Goal: Task Accomplishment & Management: Complete application form

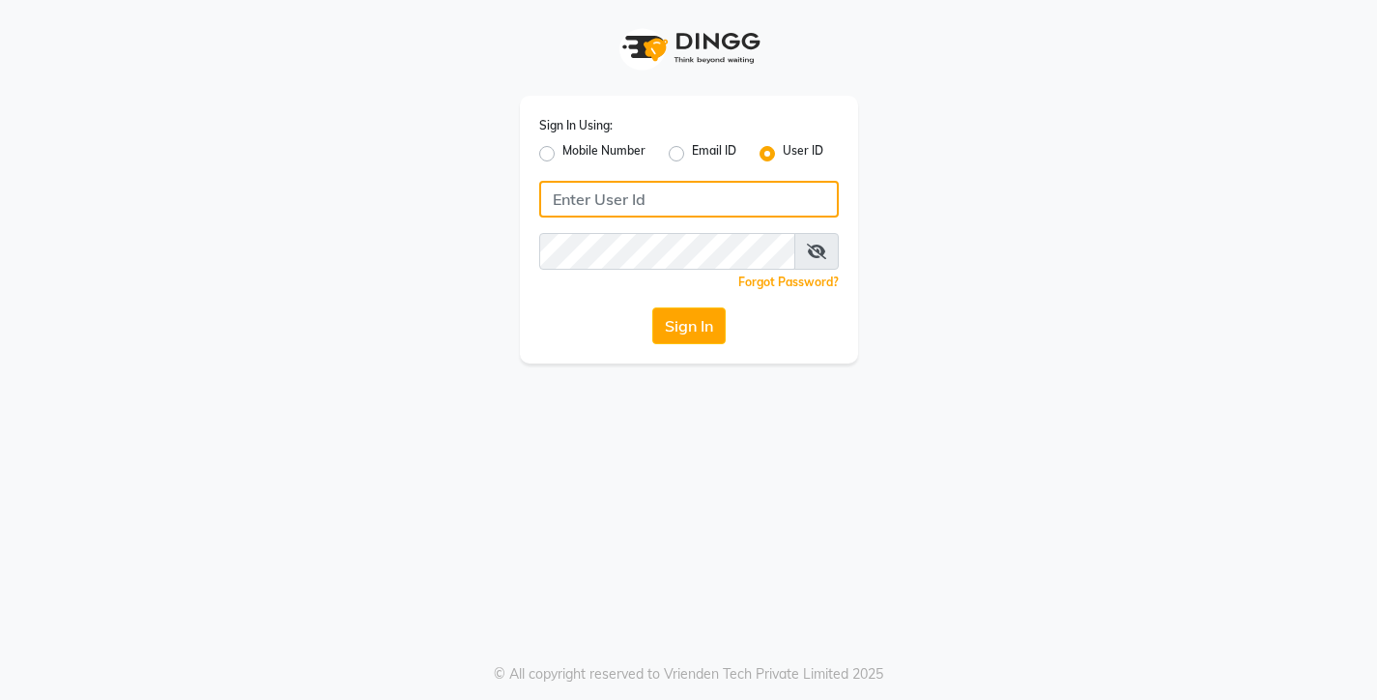
type input "9967133779"
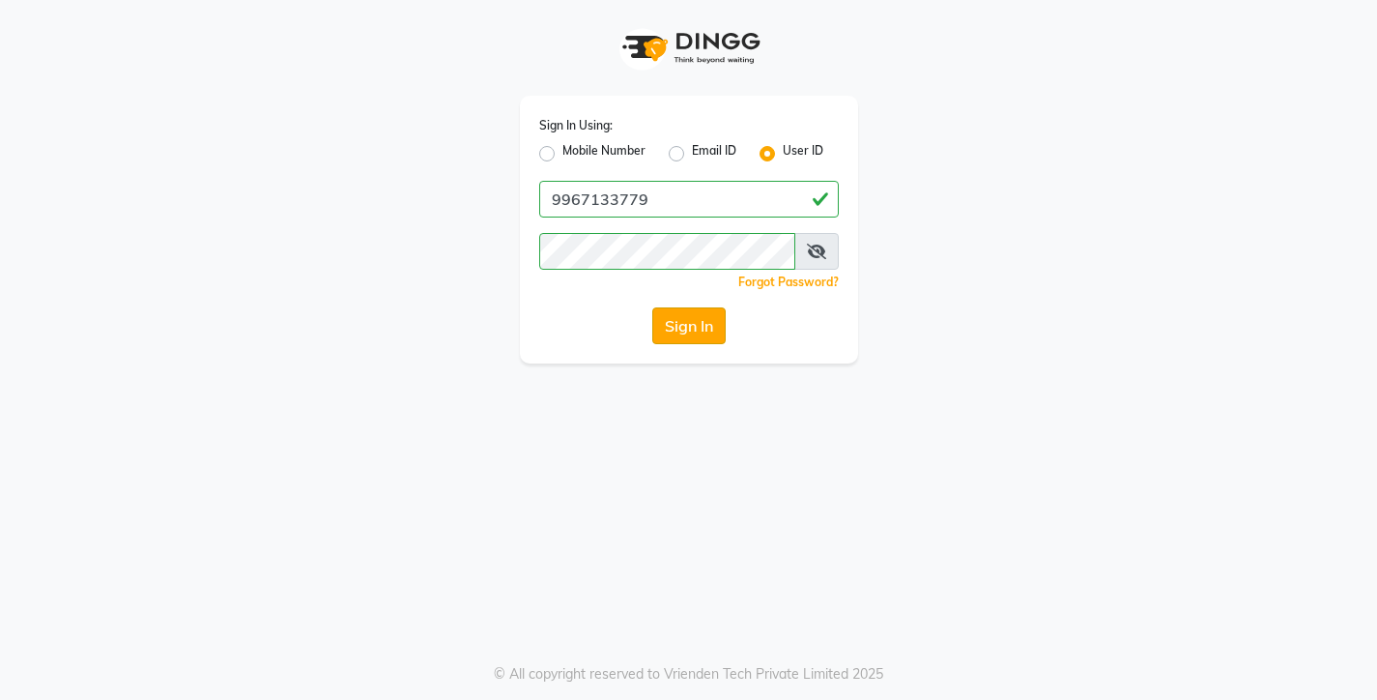
click at [685, 318] on button "Sign In" at bounding box center [688, 325] width 73 height 37
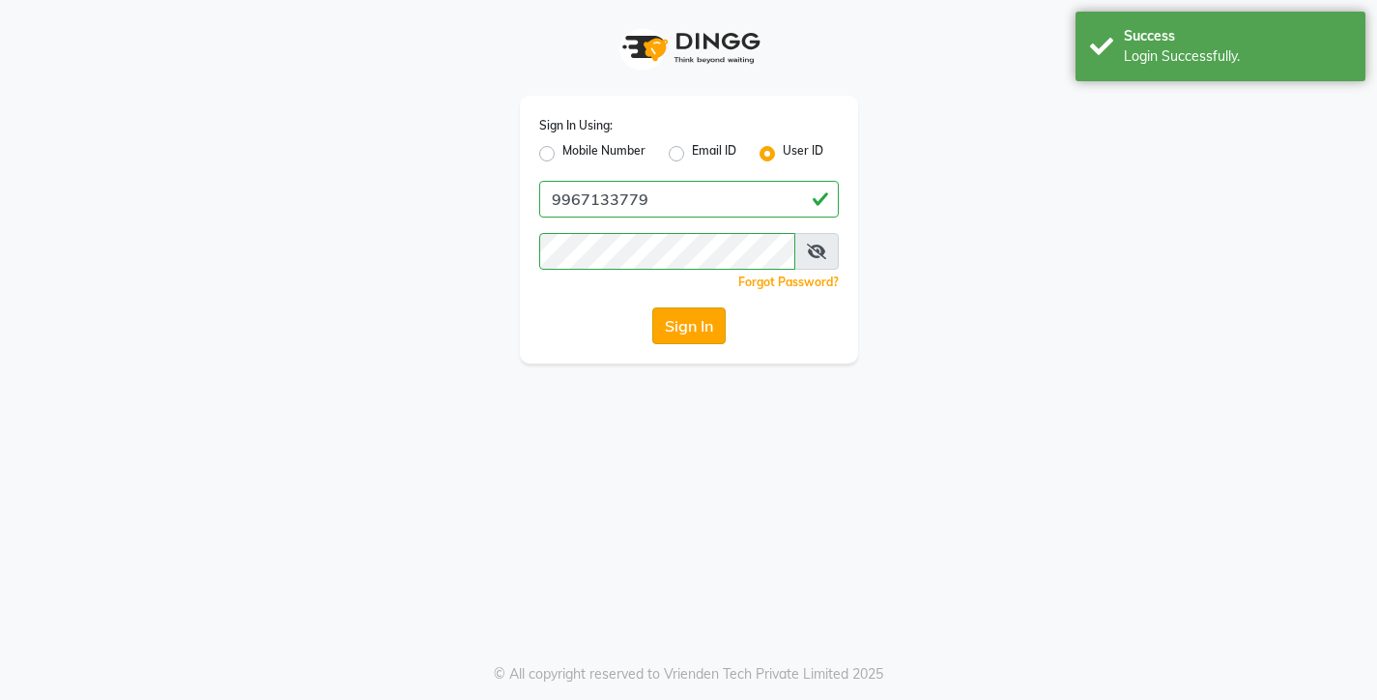
select select "service"
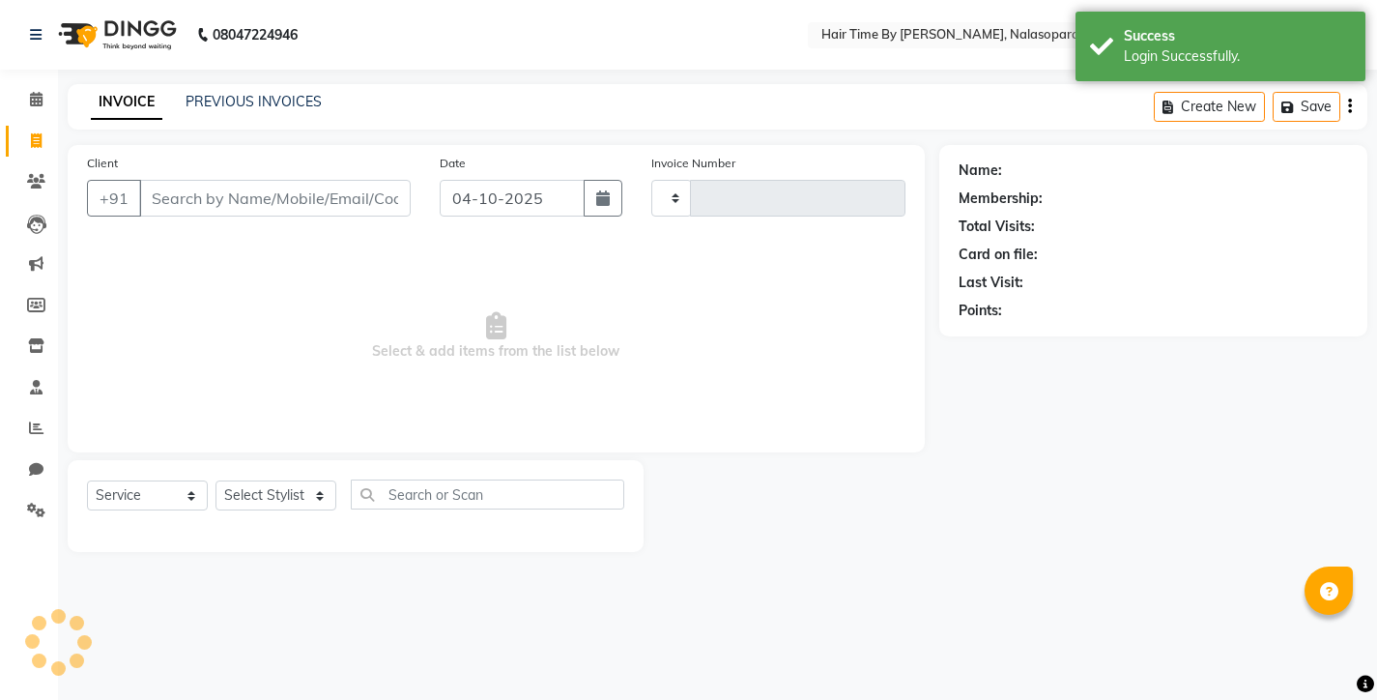
type input "0825"
select select "8131"
click at [164, 195] on input "Client" at bounding box center [275, 198] width 272 height 37
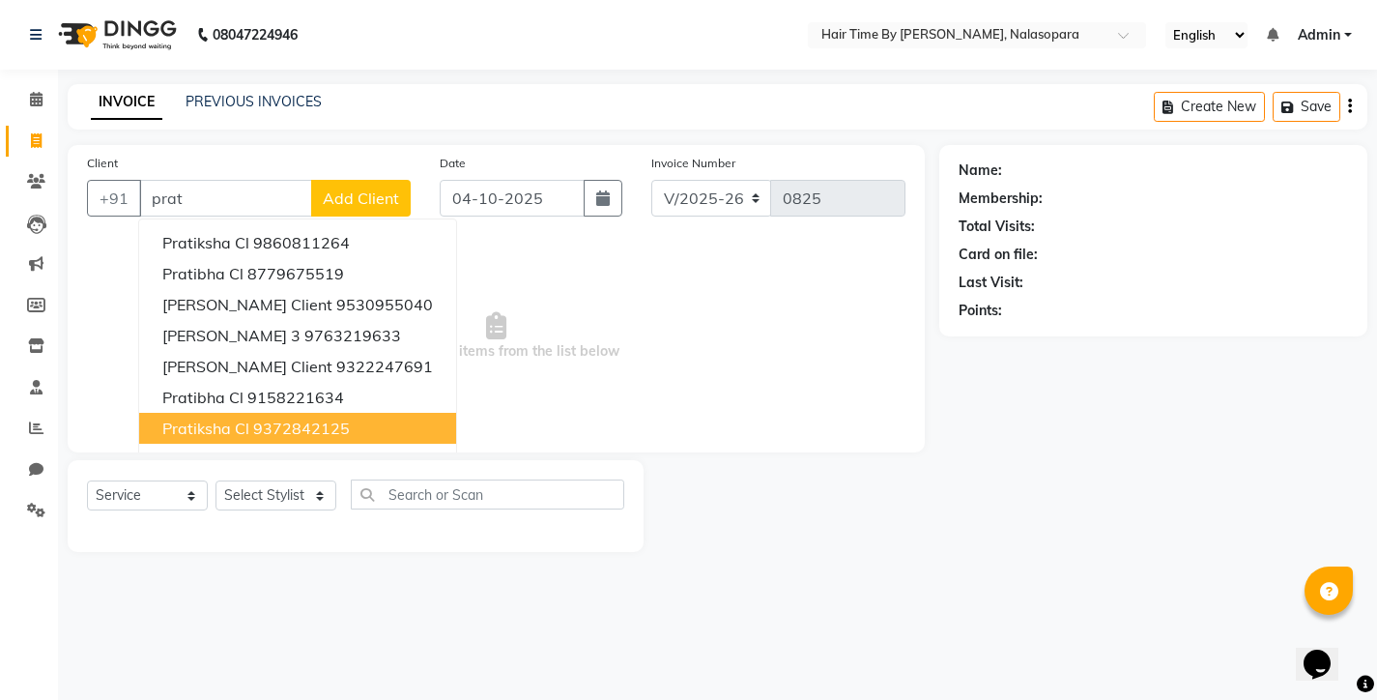
click at [241, 432] on span "Pratiksha Cl" at bounding box center [205, 427] width 87 height 19
type input "9372842125"
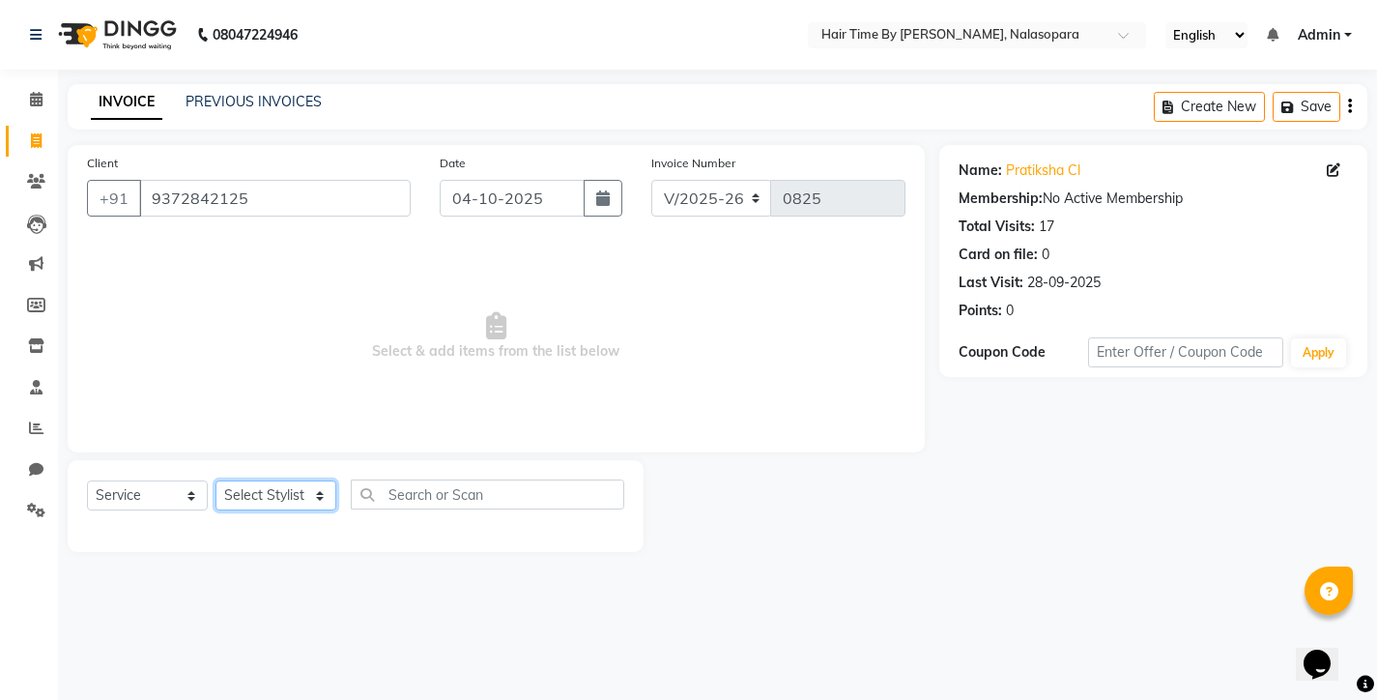
select select "75790"
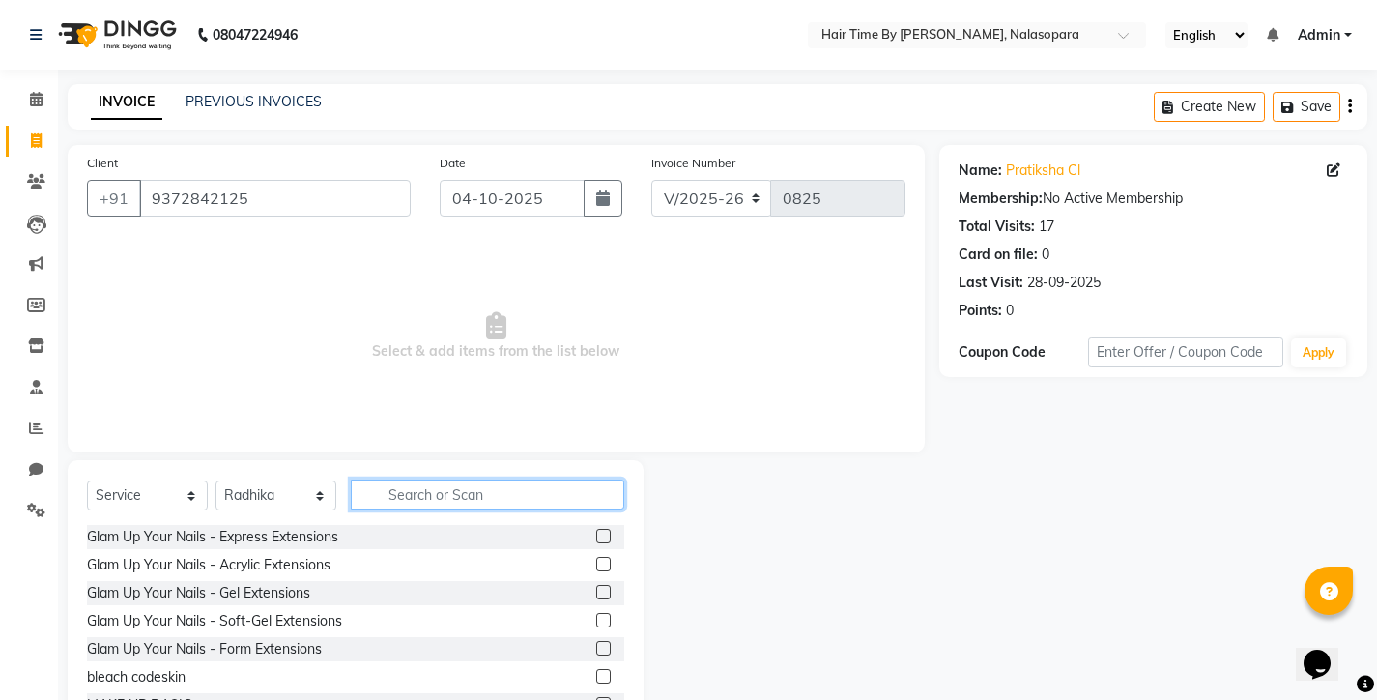
click at [393, 493] on input "text" at bounding box center [487, 494] width 273 height 30
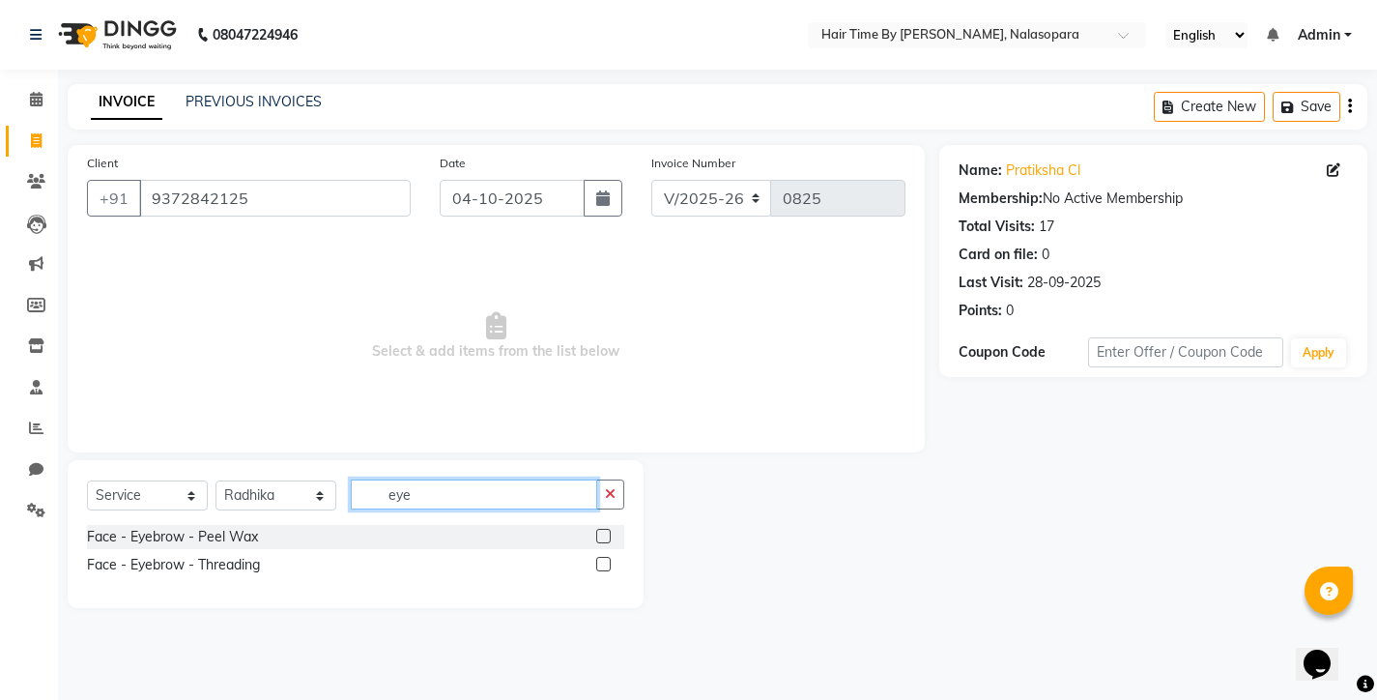
type input "eye"
click at [607, 562] on label at bounding box center [603, 564] width 14 height 14
click at [607, 562] on input "checkbox" at bounding box center [602, 565] width 13 height 13
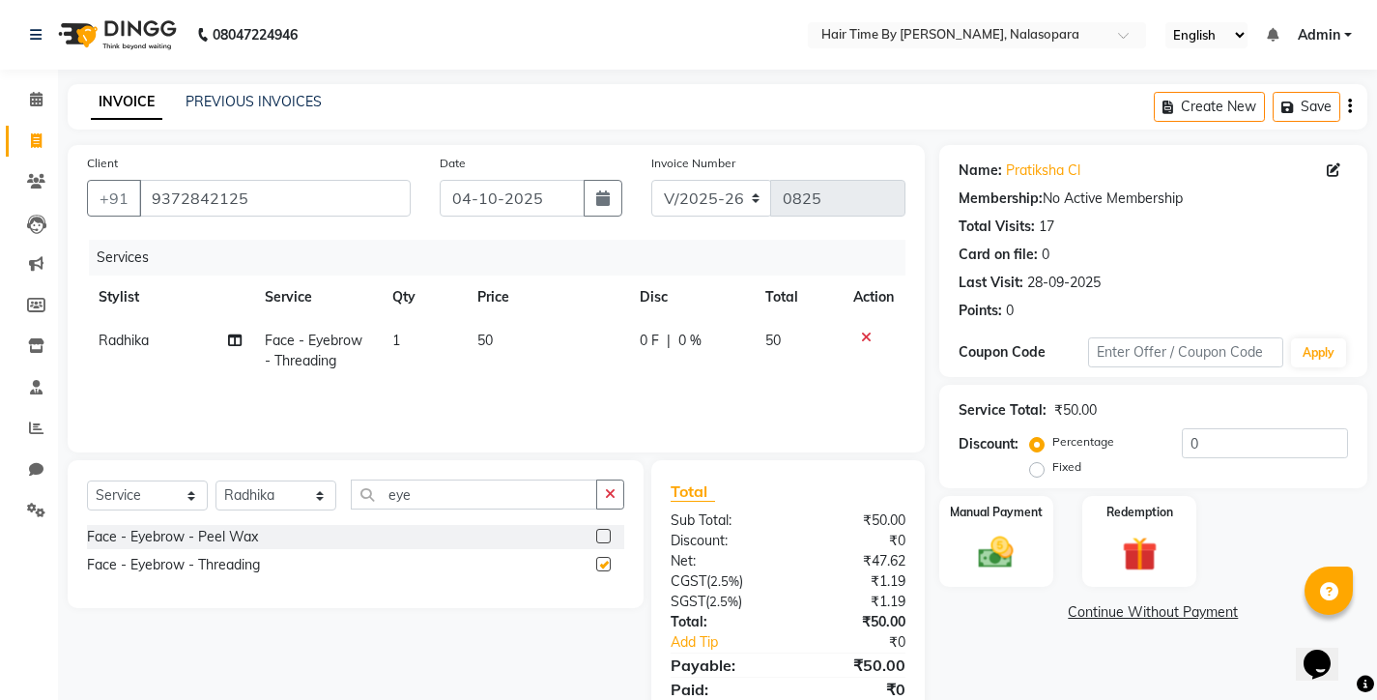
checkbox input "false"
click at [614, 507] on button "button" at bounding box center [610, 494] width 28 height 30
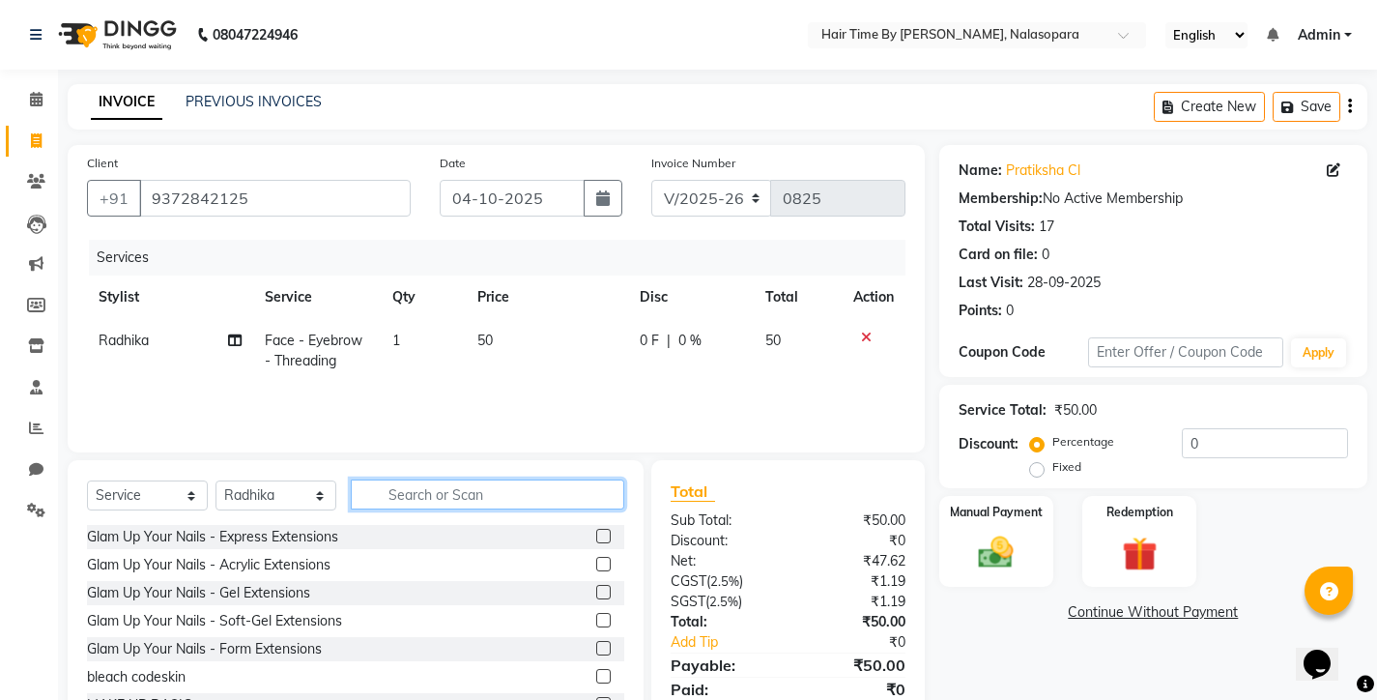
click at [398, 490] on input "text" at bounding box center [487, 494] width 273 height 30
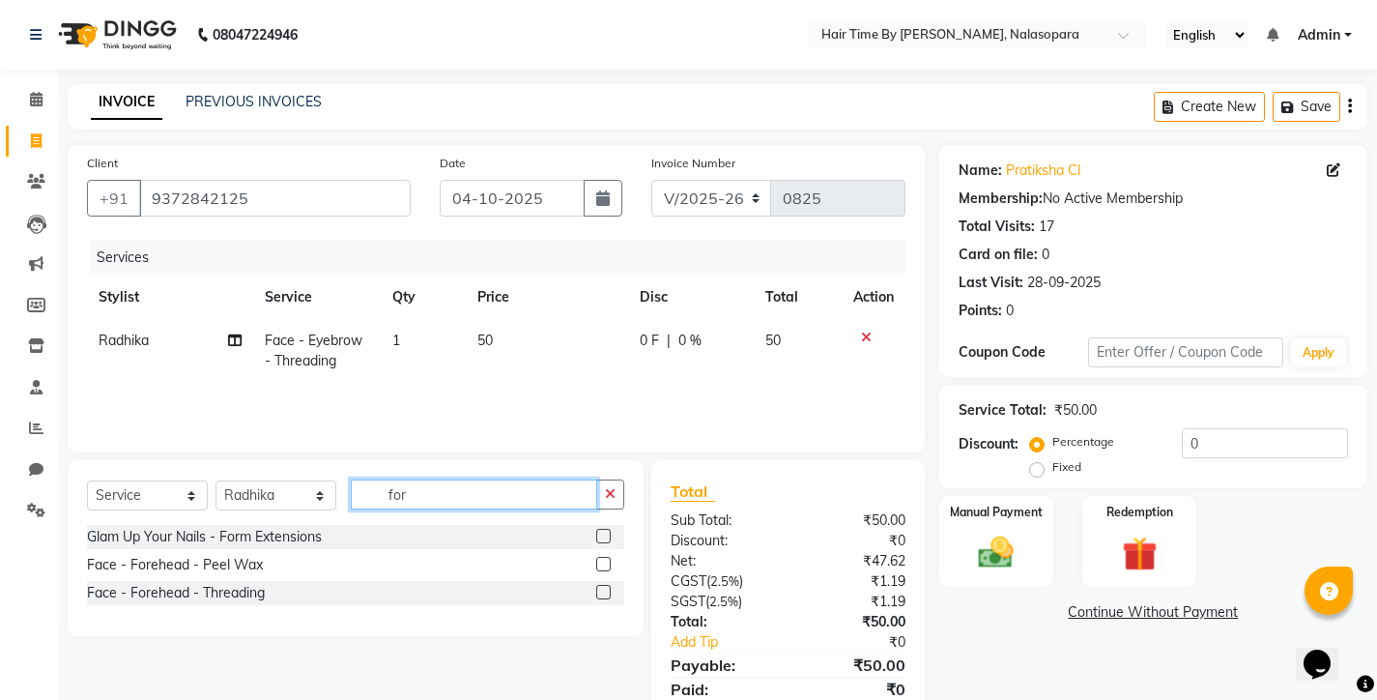
type input "for"
click at [606, 591] on label at bounding box center [603, 592] width 14 height 14
click at [606, 591] on input "checkbox" at bounding box center [602, 593] width 13 height 13
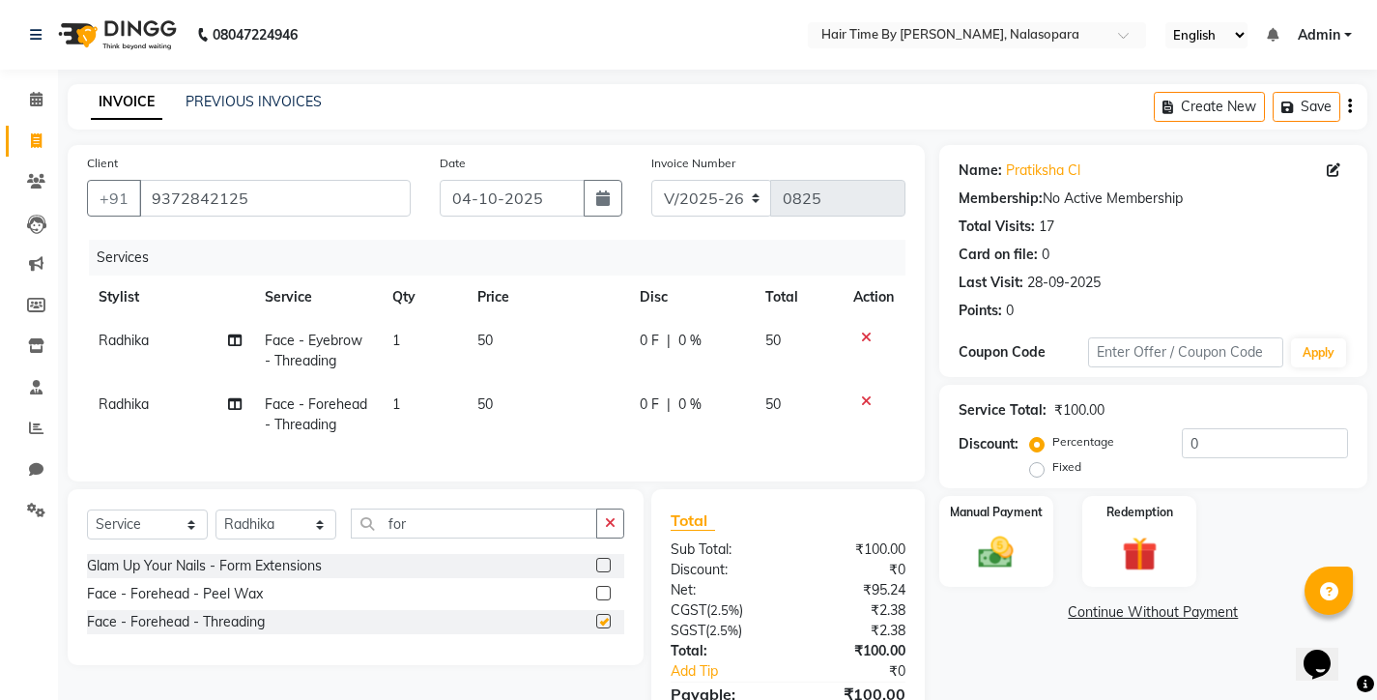
checkbox input "false"
click at [612, 530] on icon "button" at bounding box center [610, 523] width 11 height 14
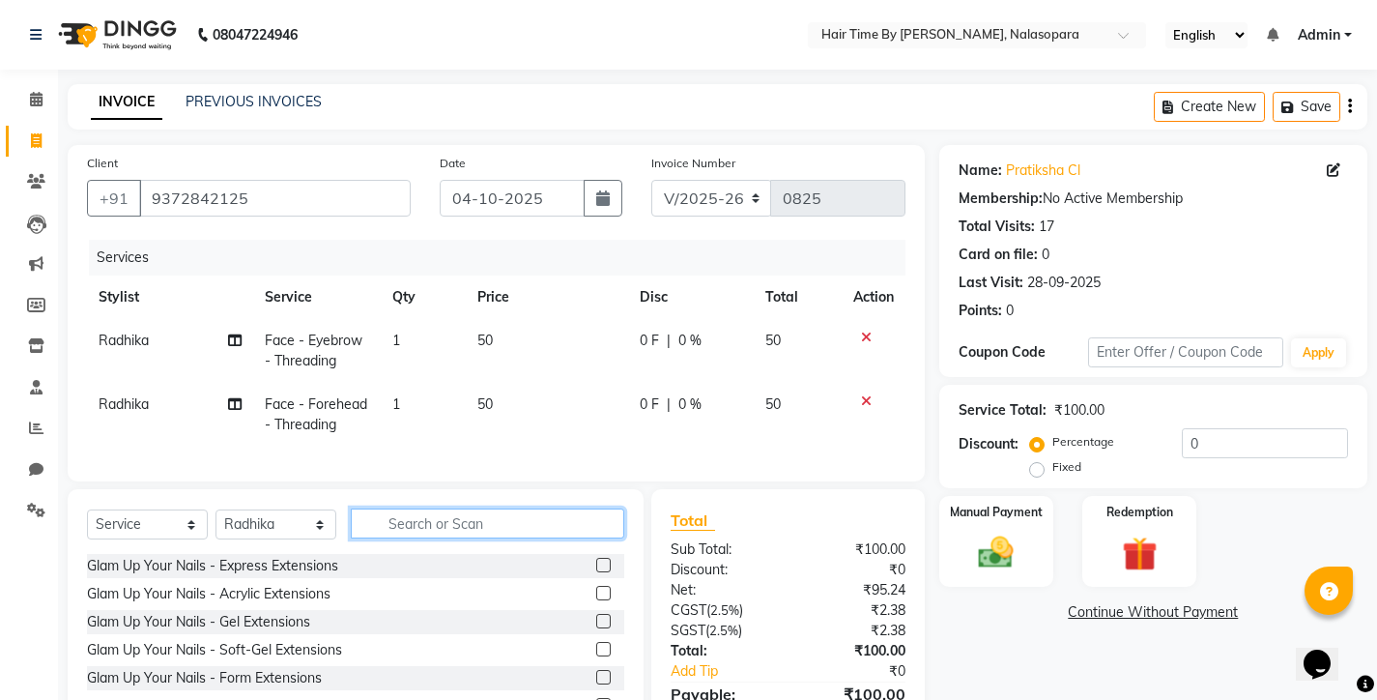
click at [389, 535] on input "text" at bounding box center [487, 523] width 273 height 30
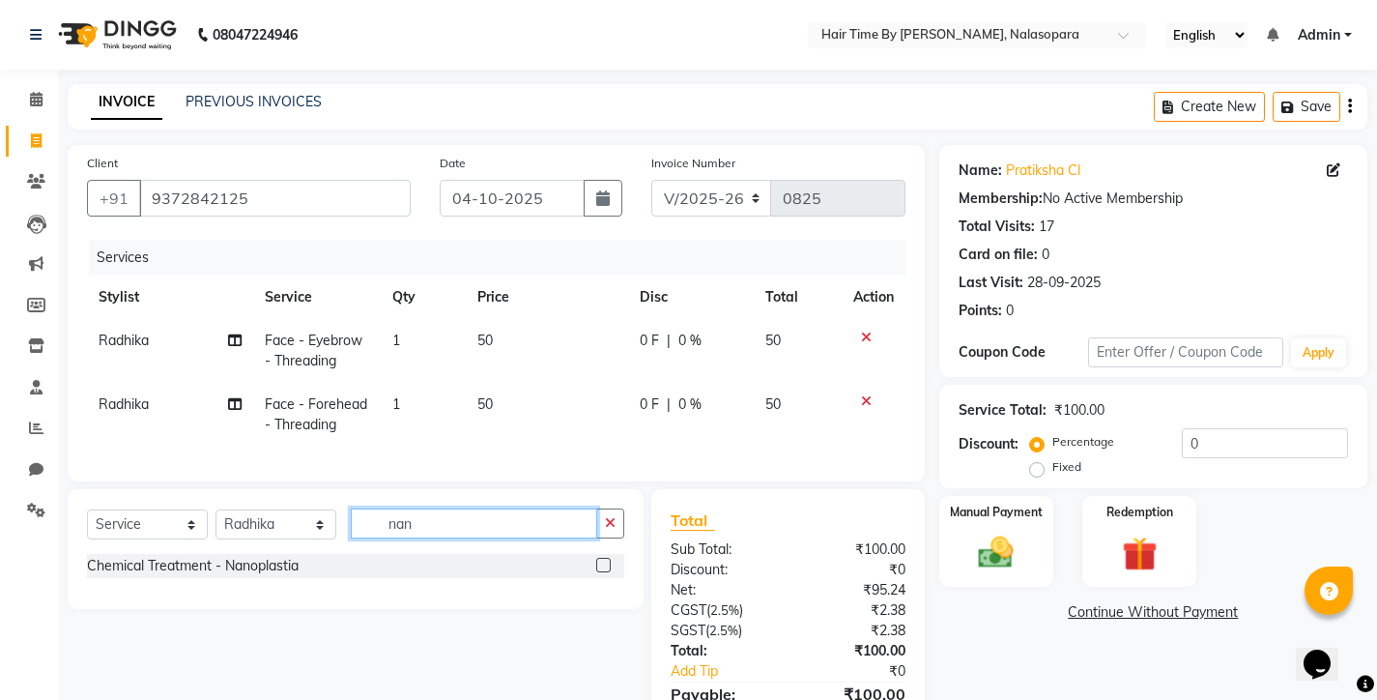
type input "nan"
click at [605, 572] on label at bounding box center [603, 565] width 14 height 14
click at [605, 572] on input "checkbox" at bounding box center [602, 566] width 13 height 13
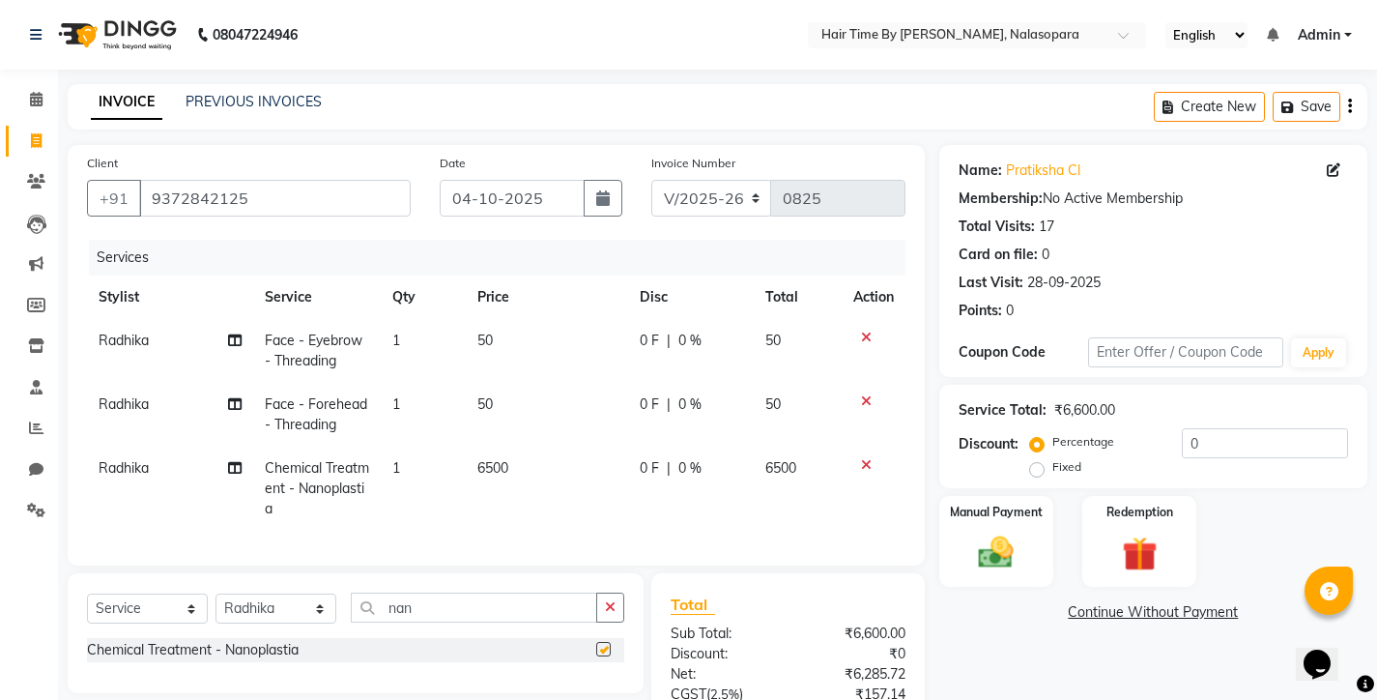
checkbox input "false"
click at [234, 467] on icon at bounding box center [235, 468] width 14 height 14
select select "75790"
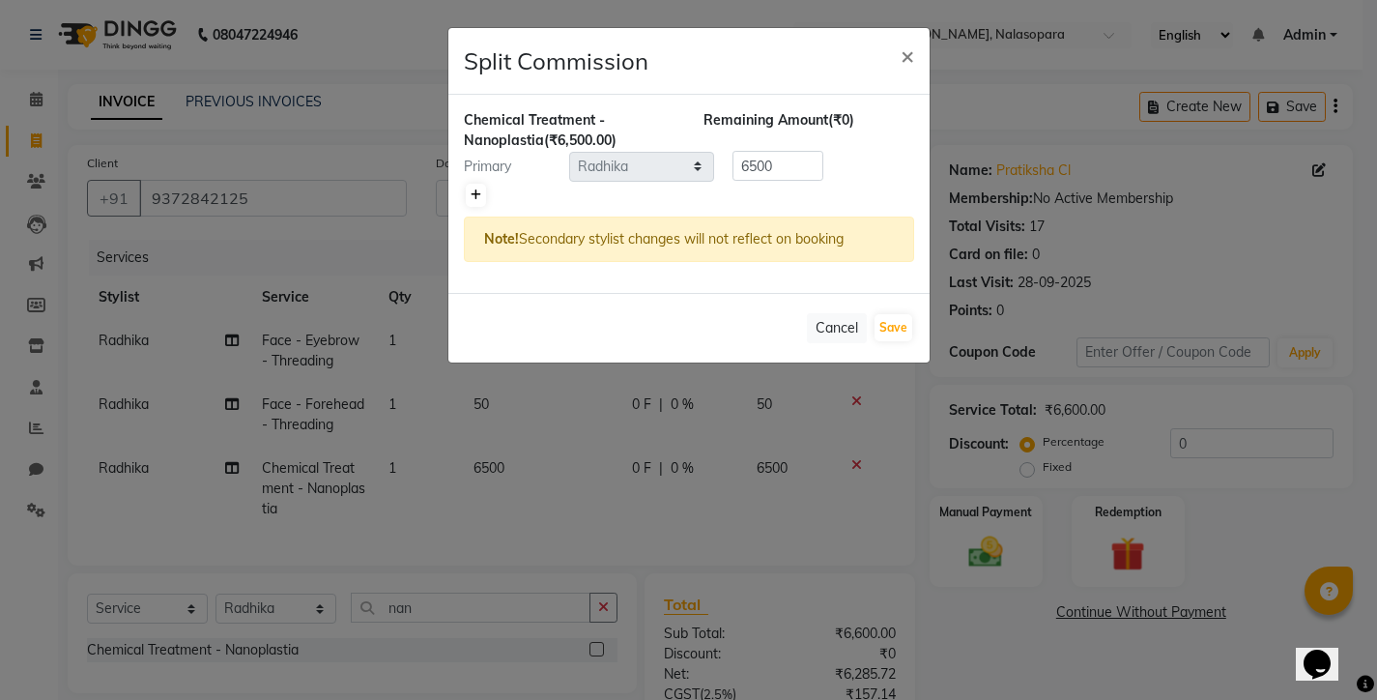
click at [479, 194] on icon at bounding box center [476, 195] width 11 height 12
type input "3250"
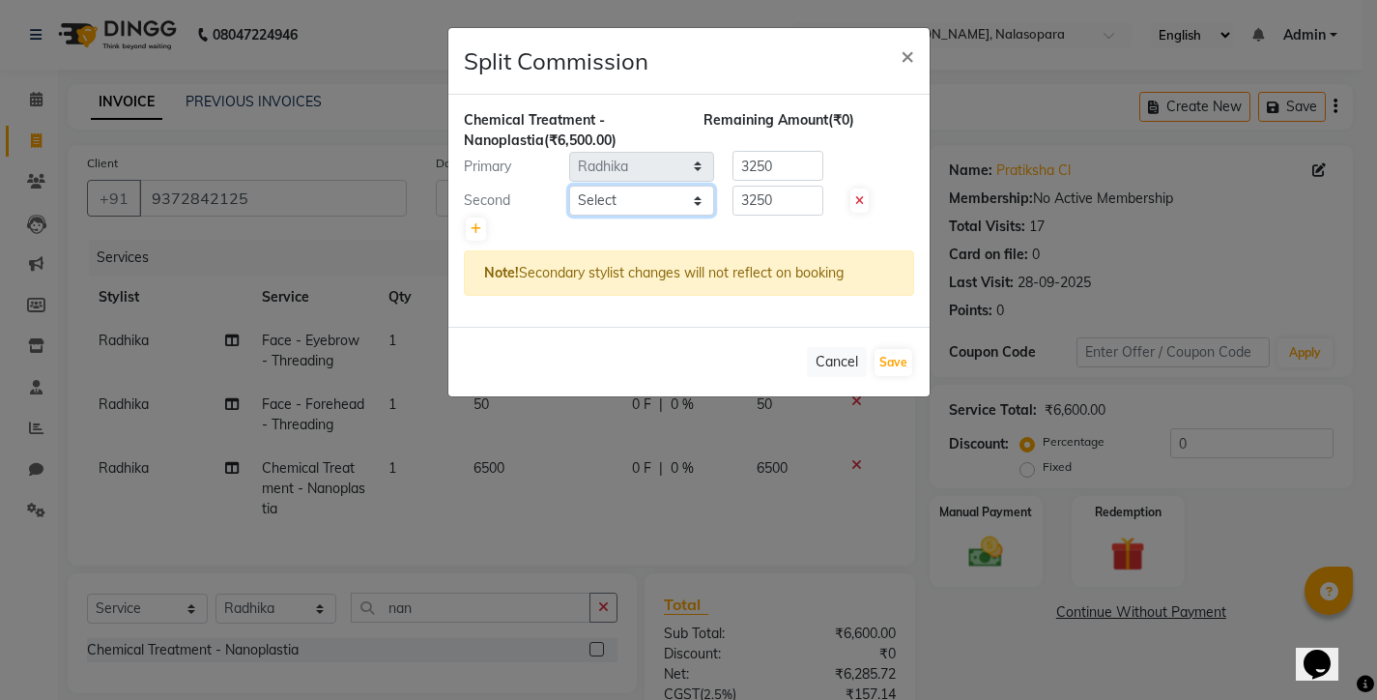
select select "75792"
click at [890, 365] on button "Save" at bounding box center [894, 362] width 38 height 27
select select "Select"
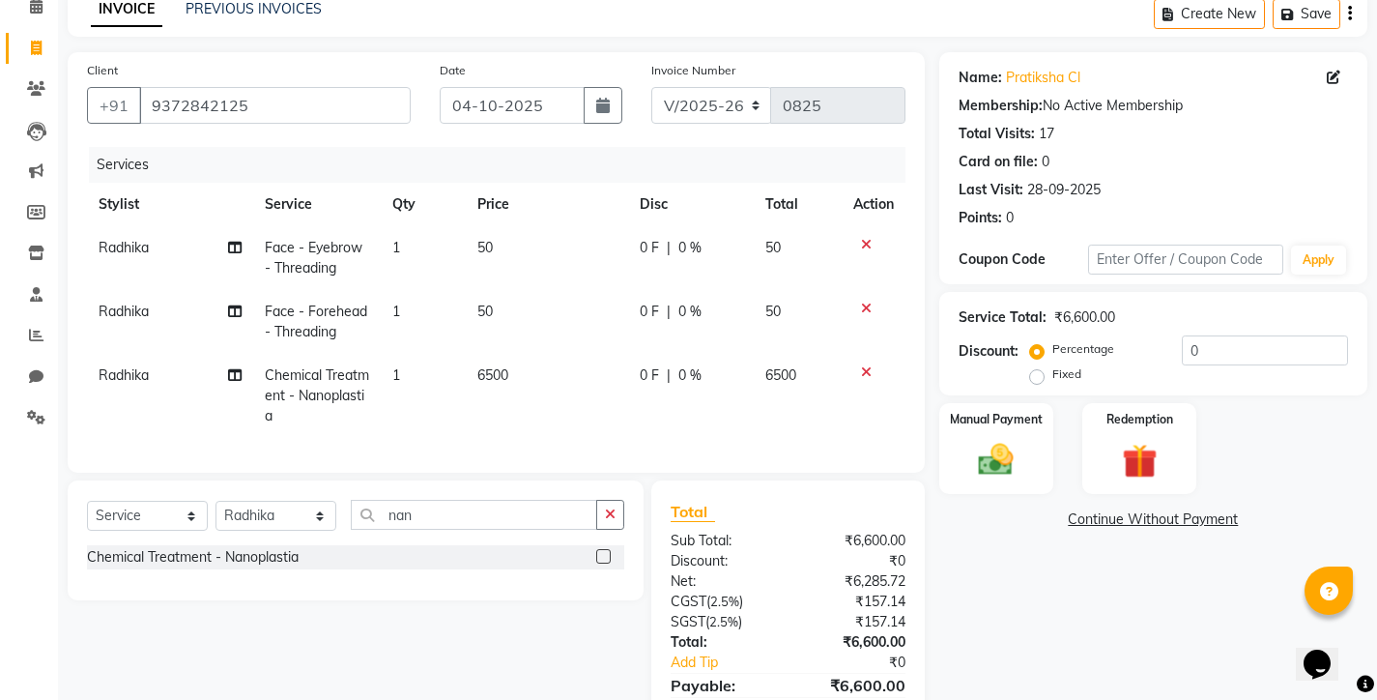
scroll to position [140, 0]
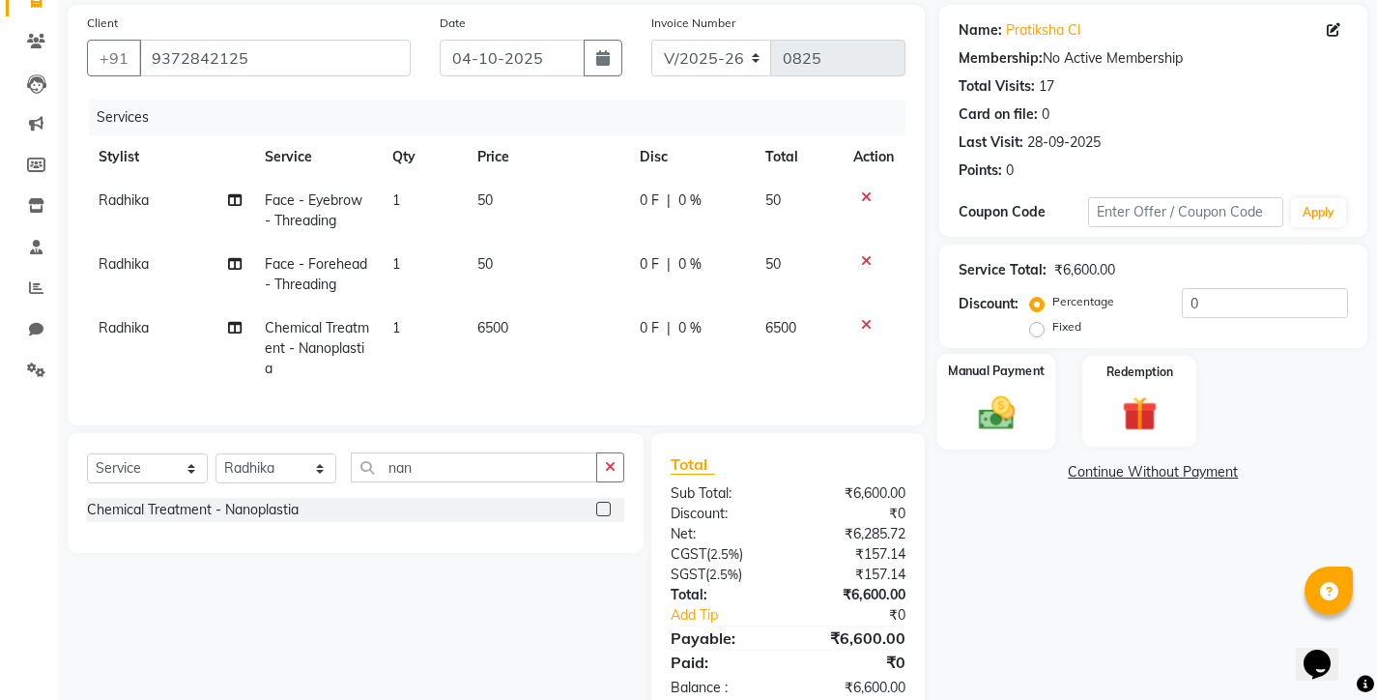
click at [1013, 415] on img at bounding box center [995, 412] width 59 height 42
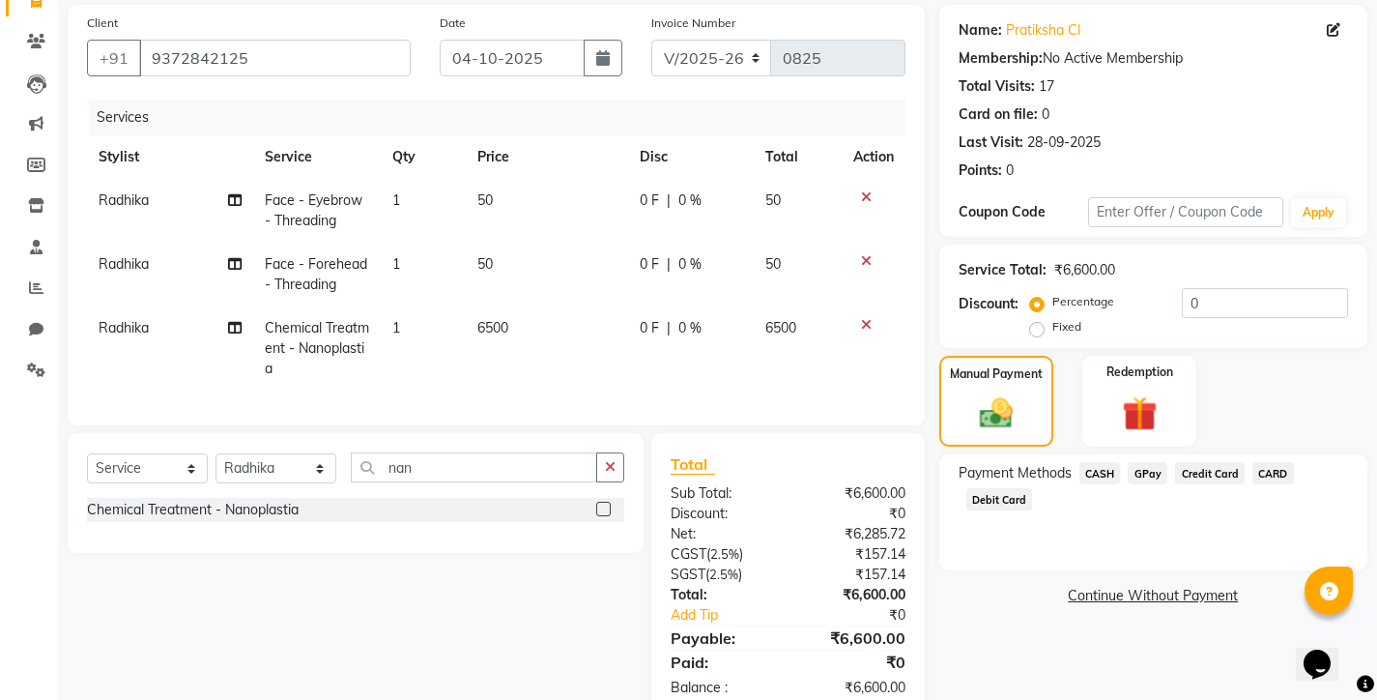
click at [1160, 478] on span "GPay" at bounding box center [1148, 473] width 40 height 22
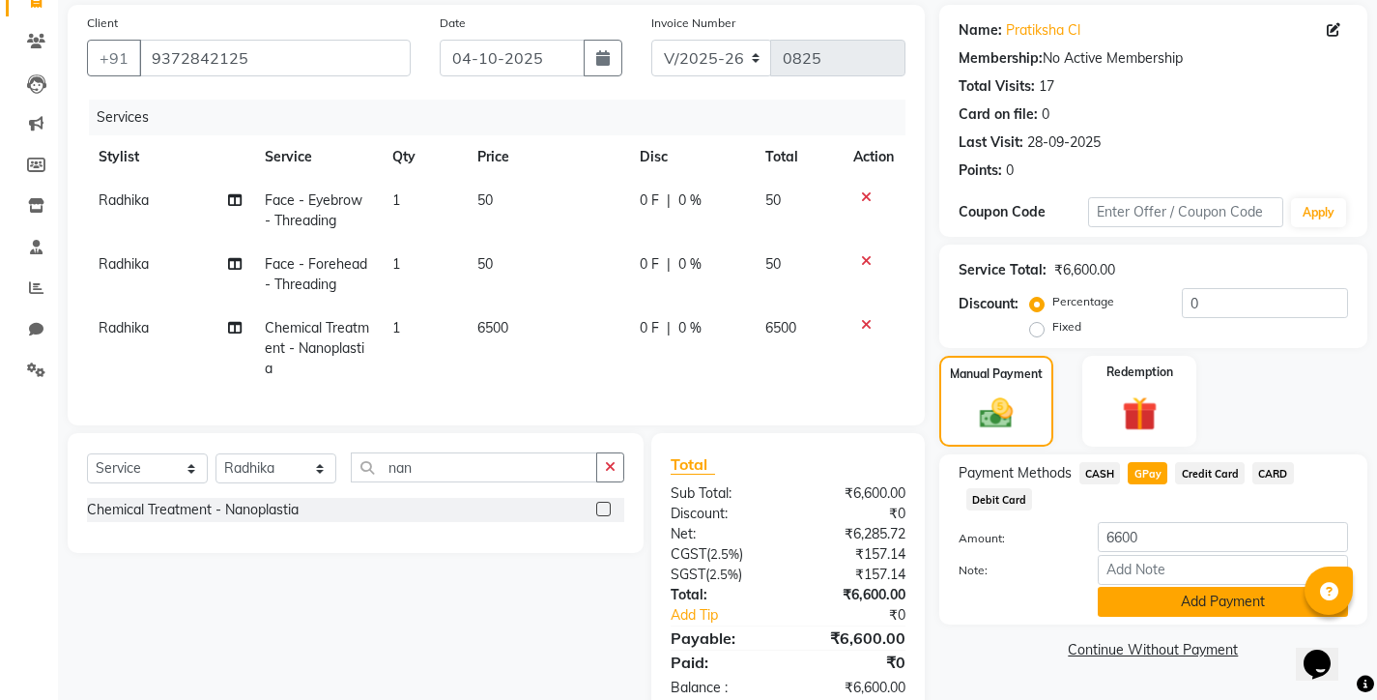
click at [1132, 601] on button "Add Payment" at bounding box center [1223, 602] width 250 height 30
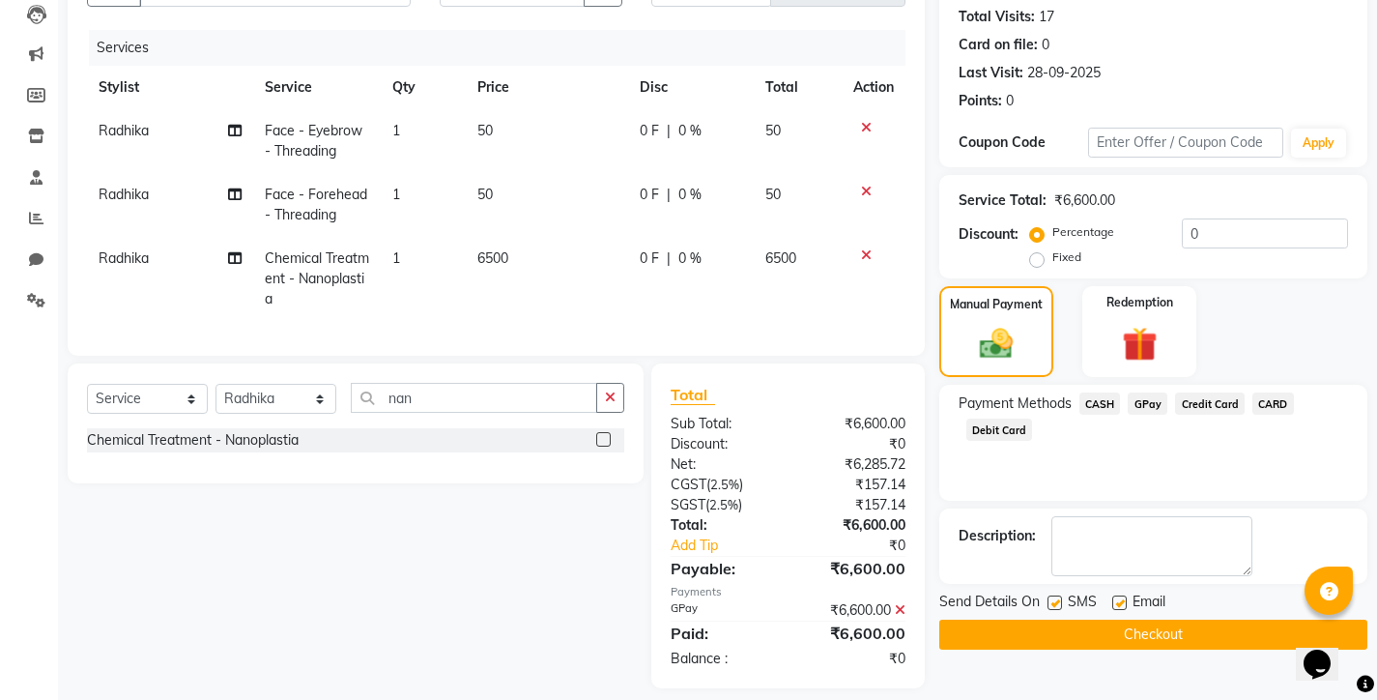
scroll to position [241, 0]
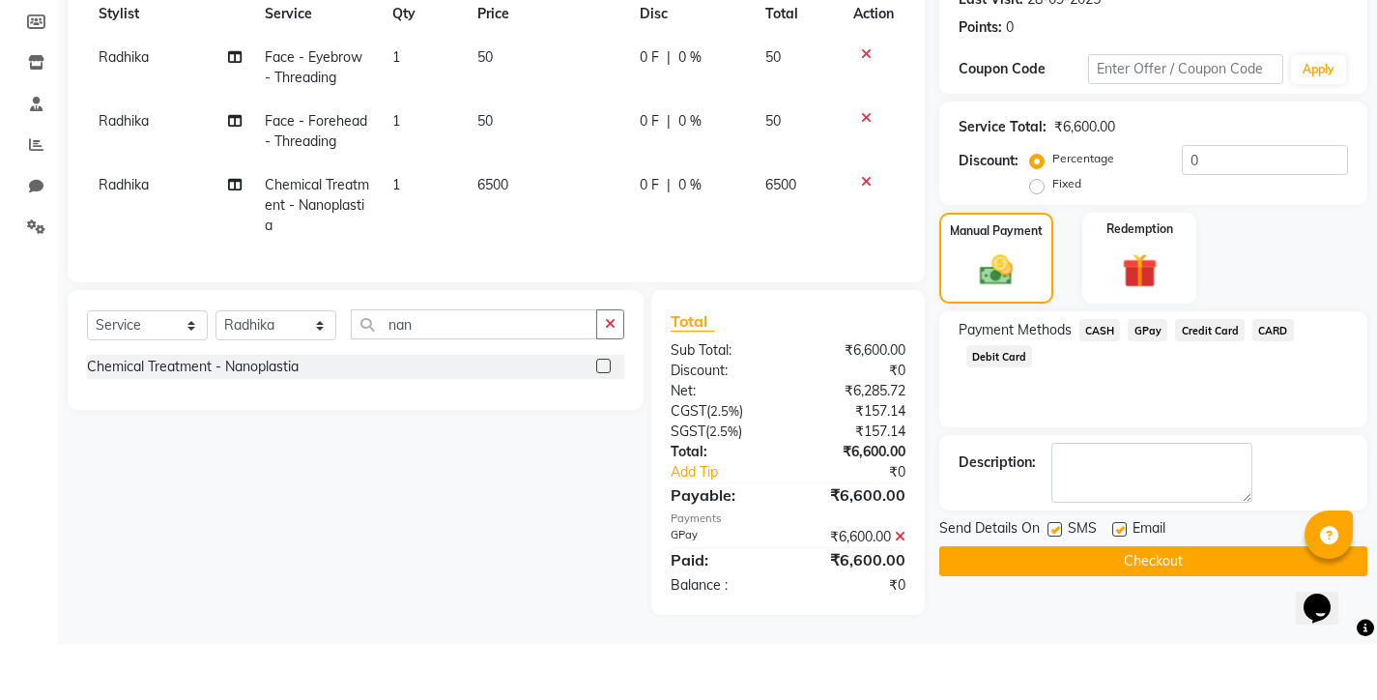
click at [1078, 602] on button "Checkout" at bounding box center [1153, 617] width 428 height 30
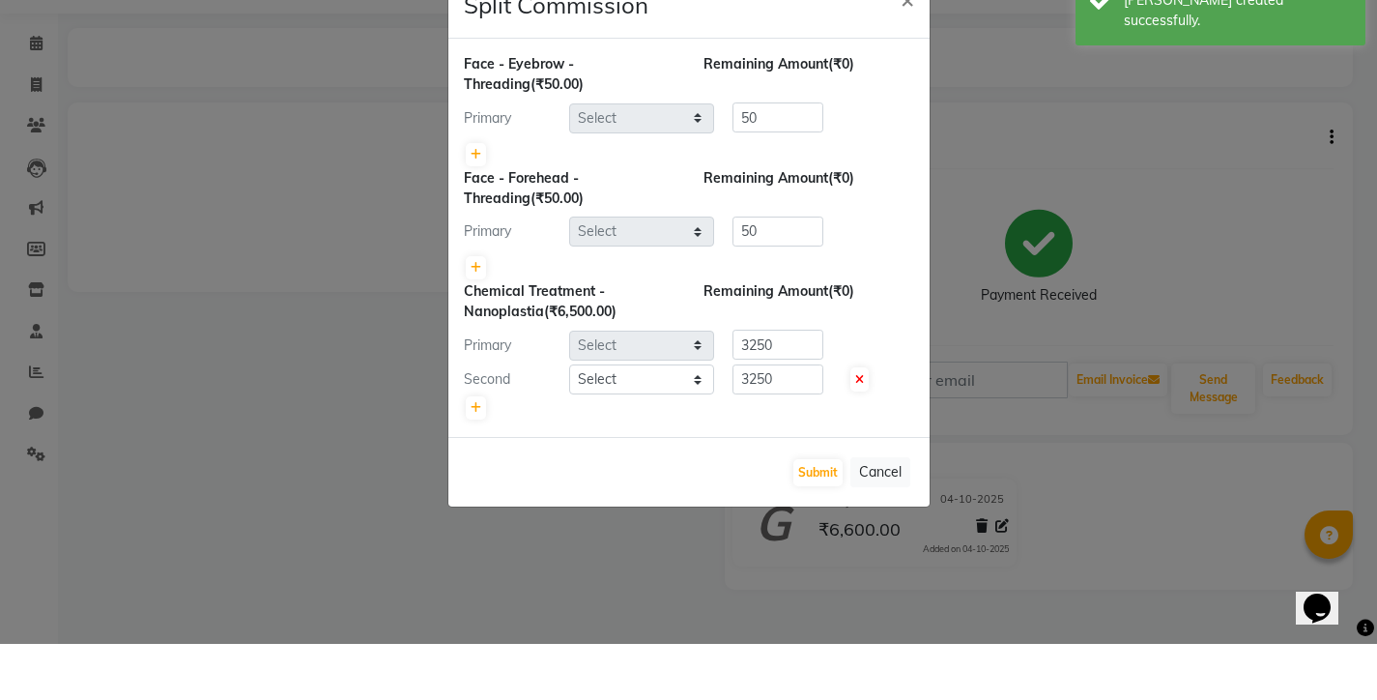
select select "75790"
select select "75792"
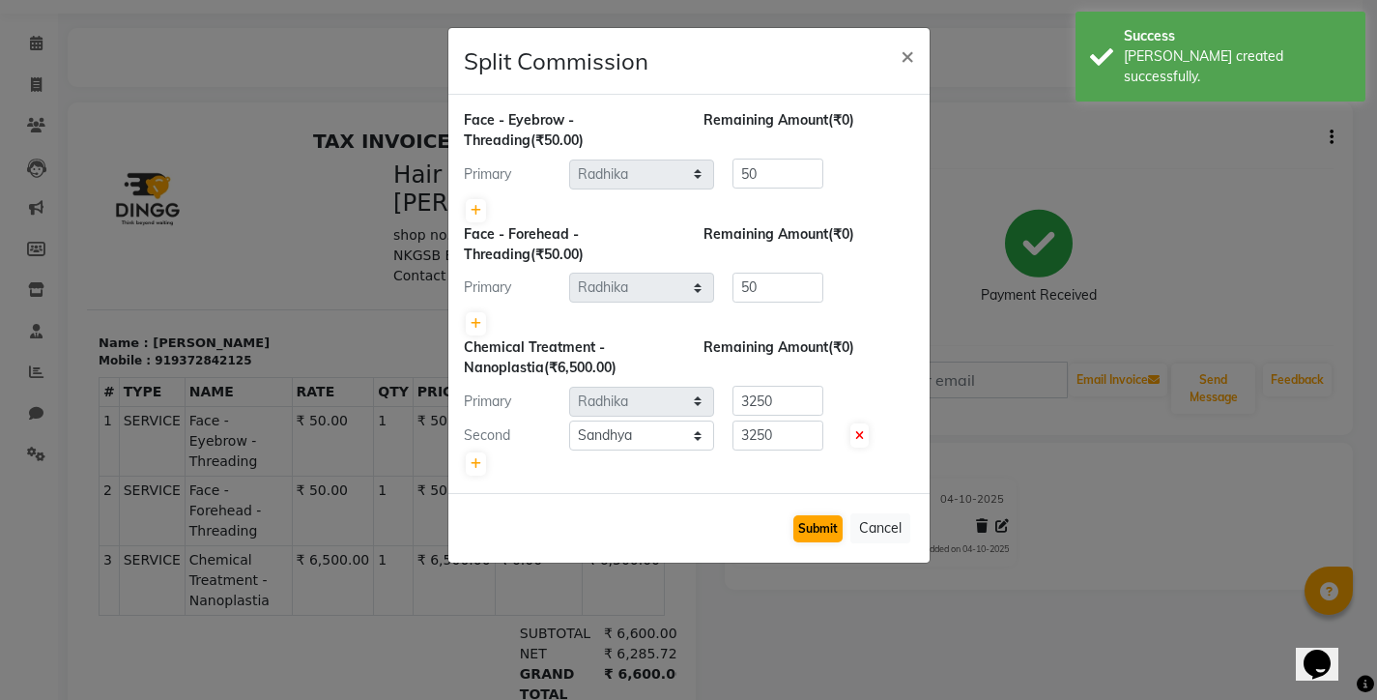
click at [833, 522] on button "Submit" at bounding box center [817, 528] width 49 height 27
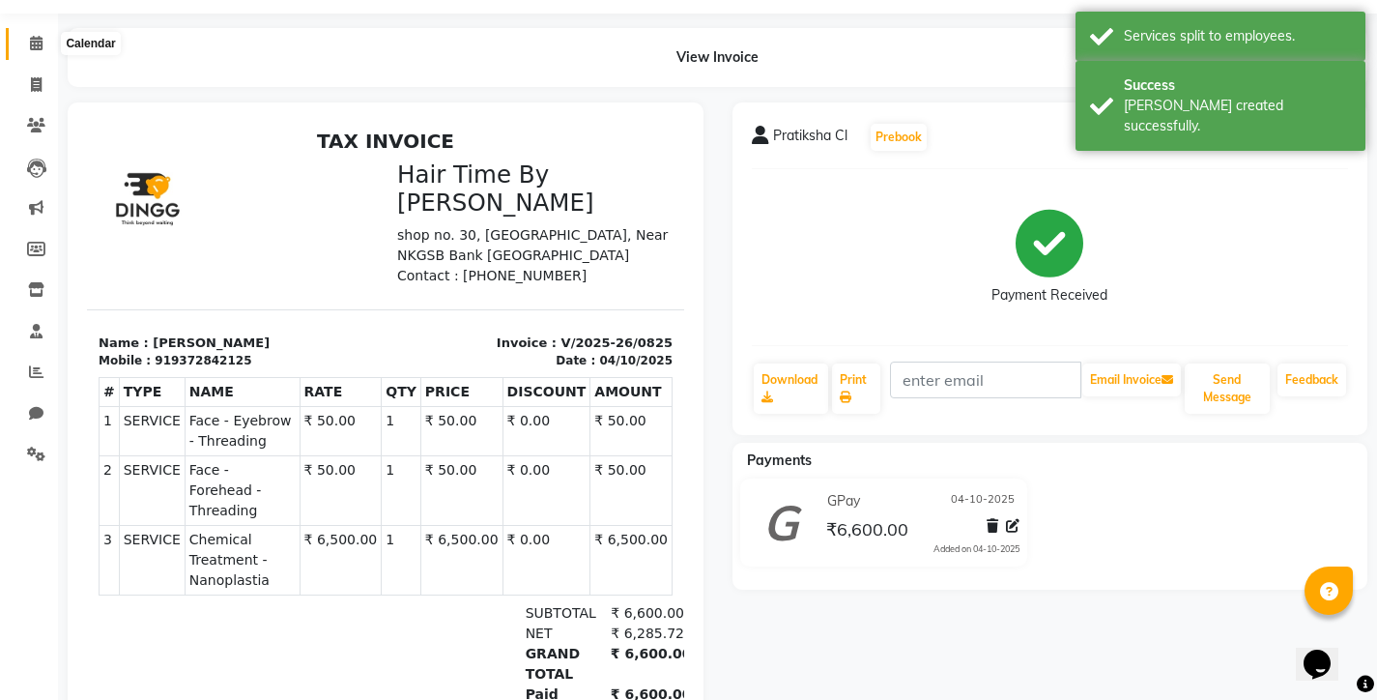
click at [36, 46] on icon at bounding box center [36, 43] width 13 height 14
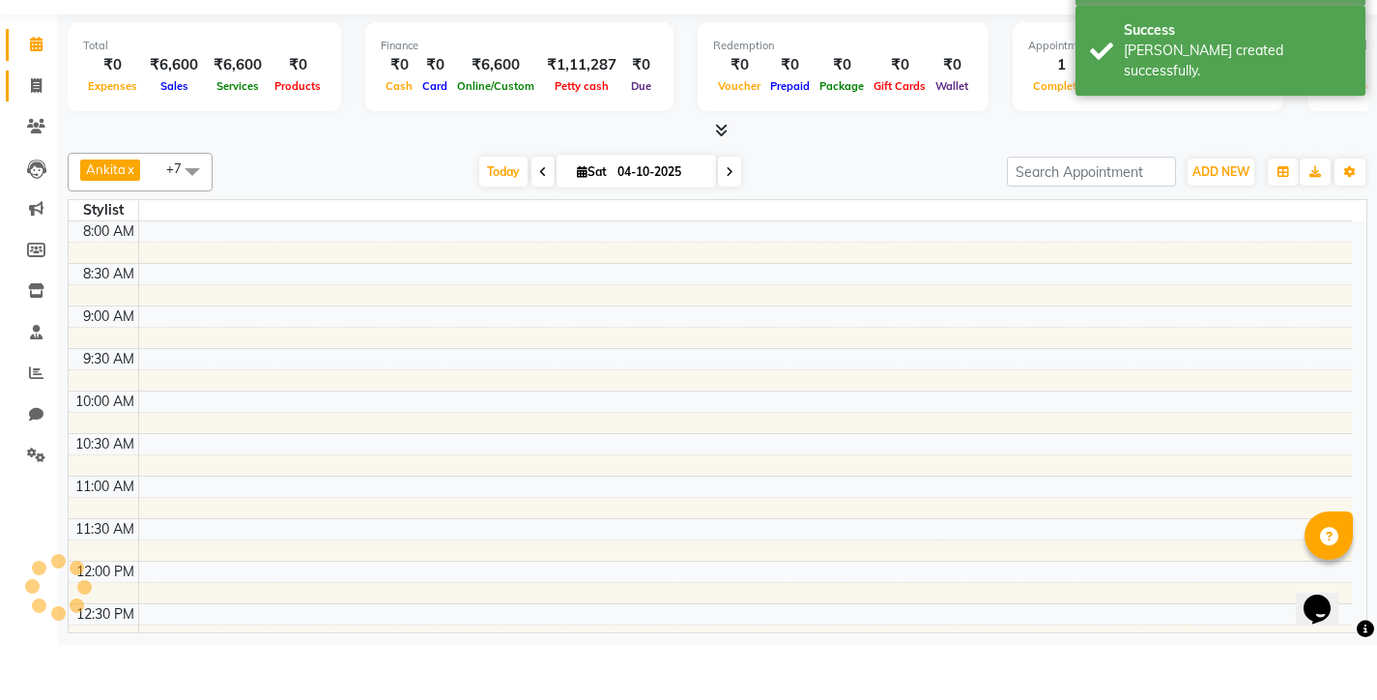
scroll to position [681, 0]
